Goal: Information Seeking & Learning: Learn about a topic

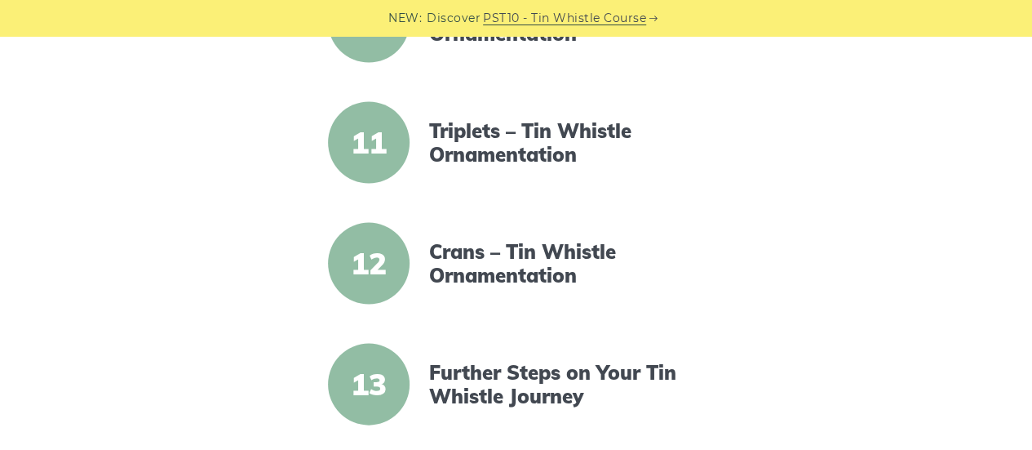
scroll to position [1967, 0]
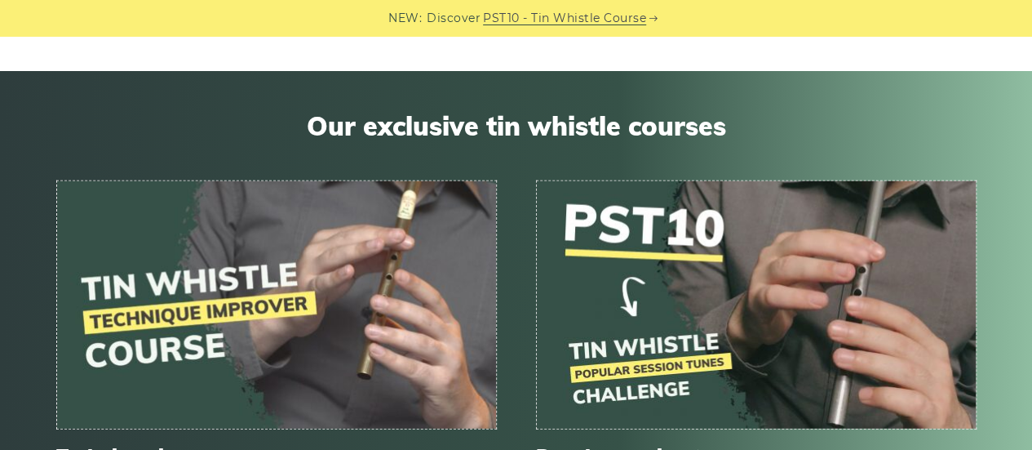
click at [1031, 105] on div "Our exclusive tin whistle courses Technique improver Hone your tin whistle skil…" at bounding box center [516, 338] width 1032 height 535
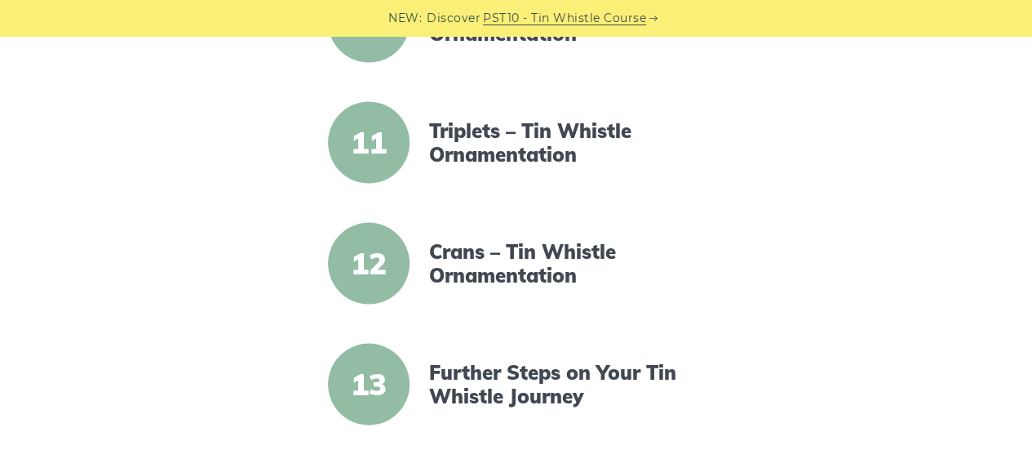
scroll to position [1442, 0]
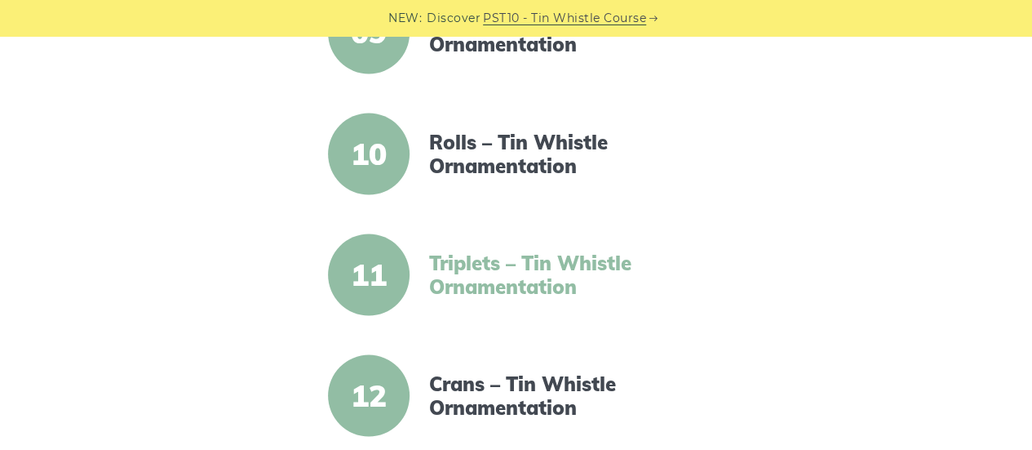
click at [462, 271] on link "Triplets – Tin Whistle Ornamentation" at bounding box center [569, 274] width 281 height 47
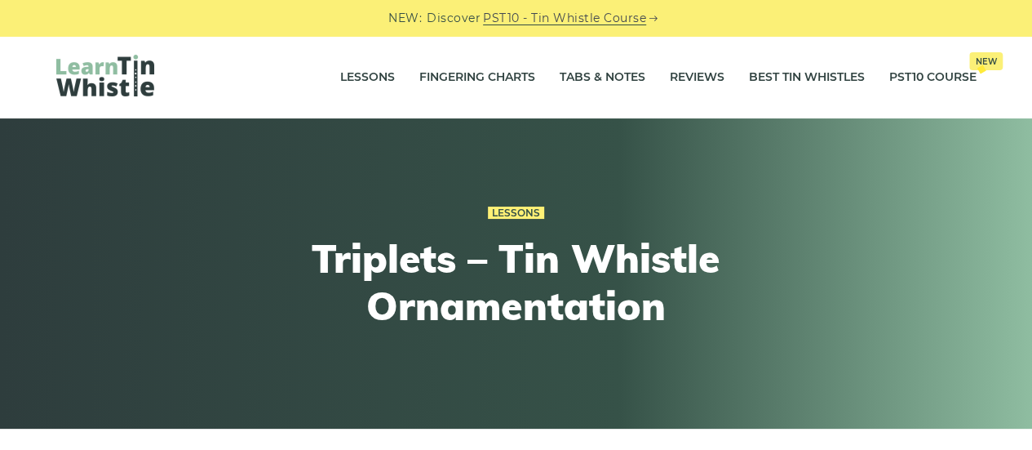
scroll to position [393, 0]
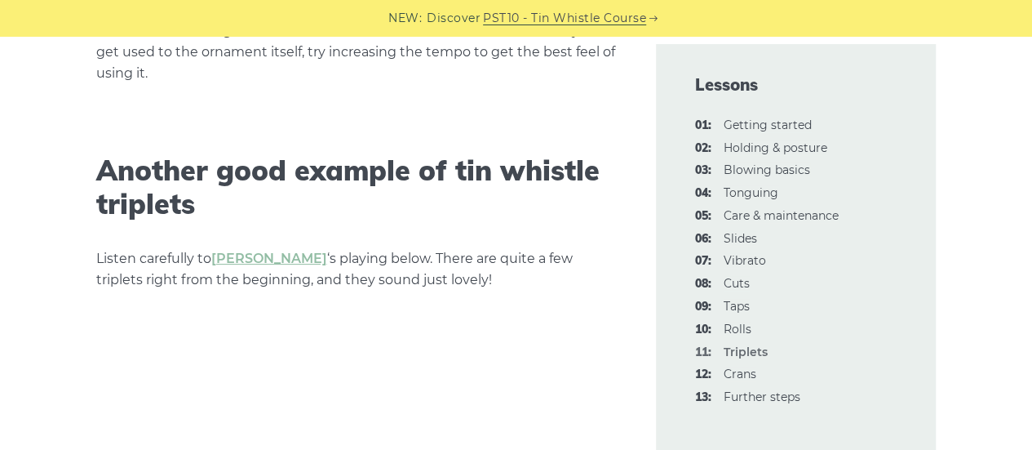
scroll to position [3540, 0]
